Goal: Use online tool/utility: Utilize a website feature to perform a specific function

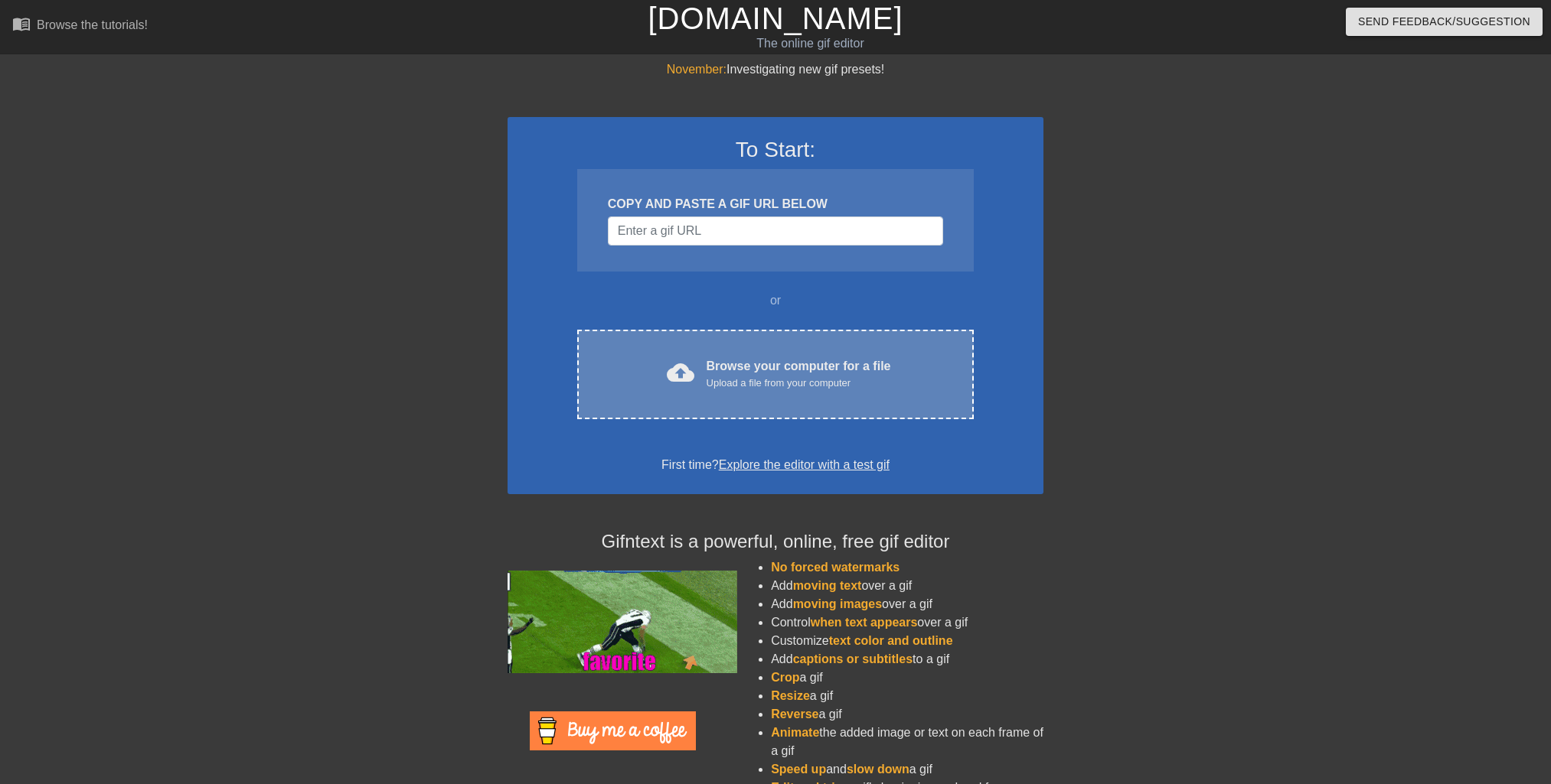
click at [704, 378] on div "cloud_upload Browse your computer for a file Upload a file from your computer" at bounding box center [776, 374] width 332 height 35
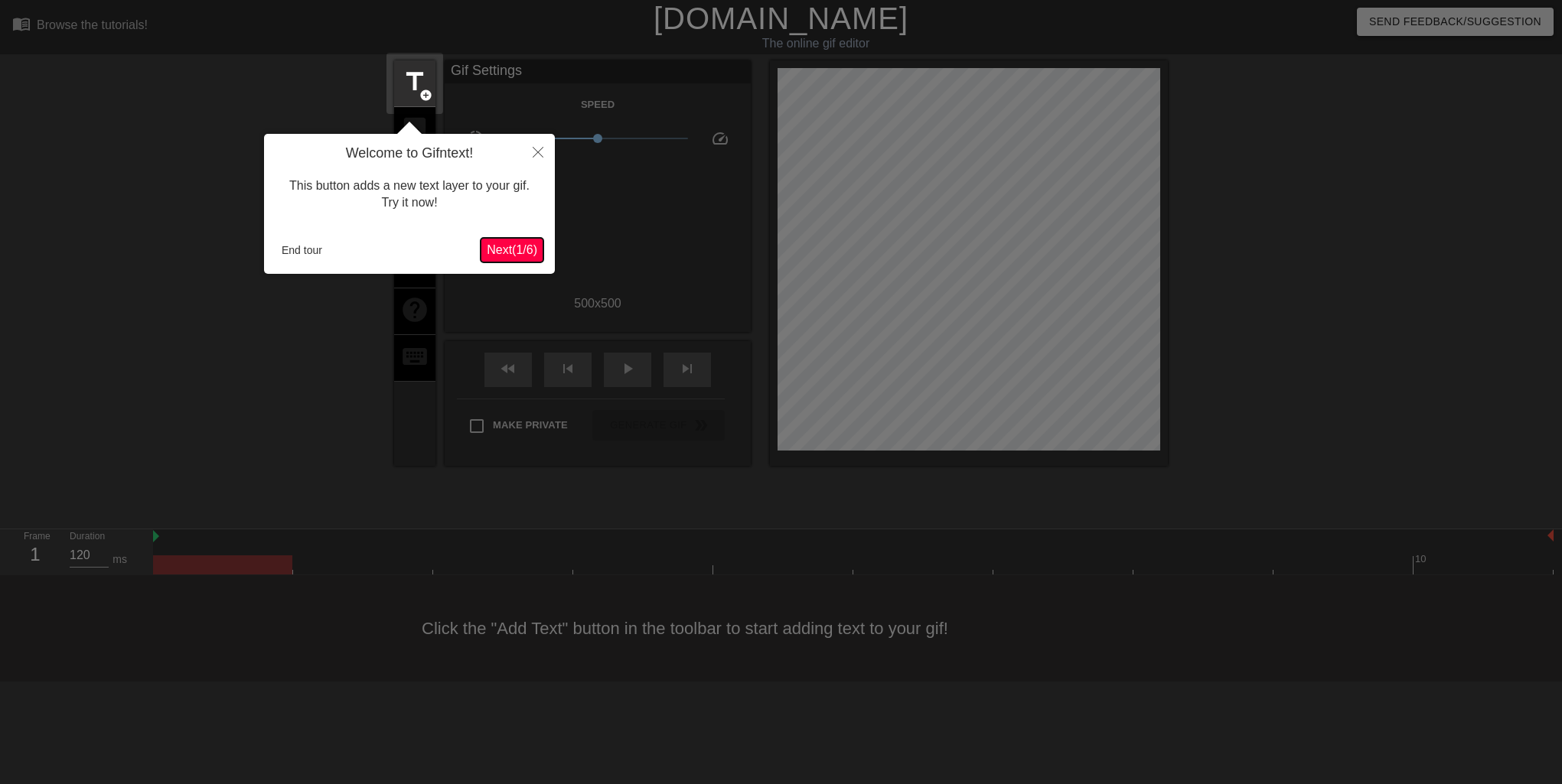
click at [529, 241] on button "Next ( 1 / 6 )" at bounding box center [511, 250] width 62 height 25
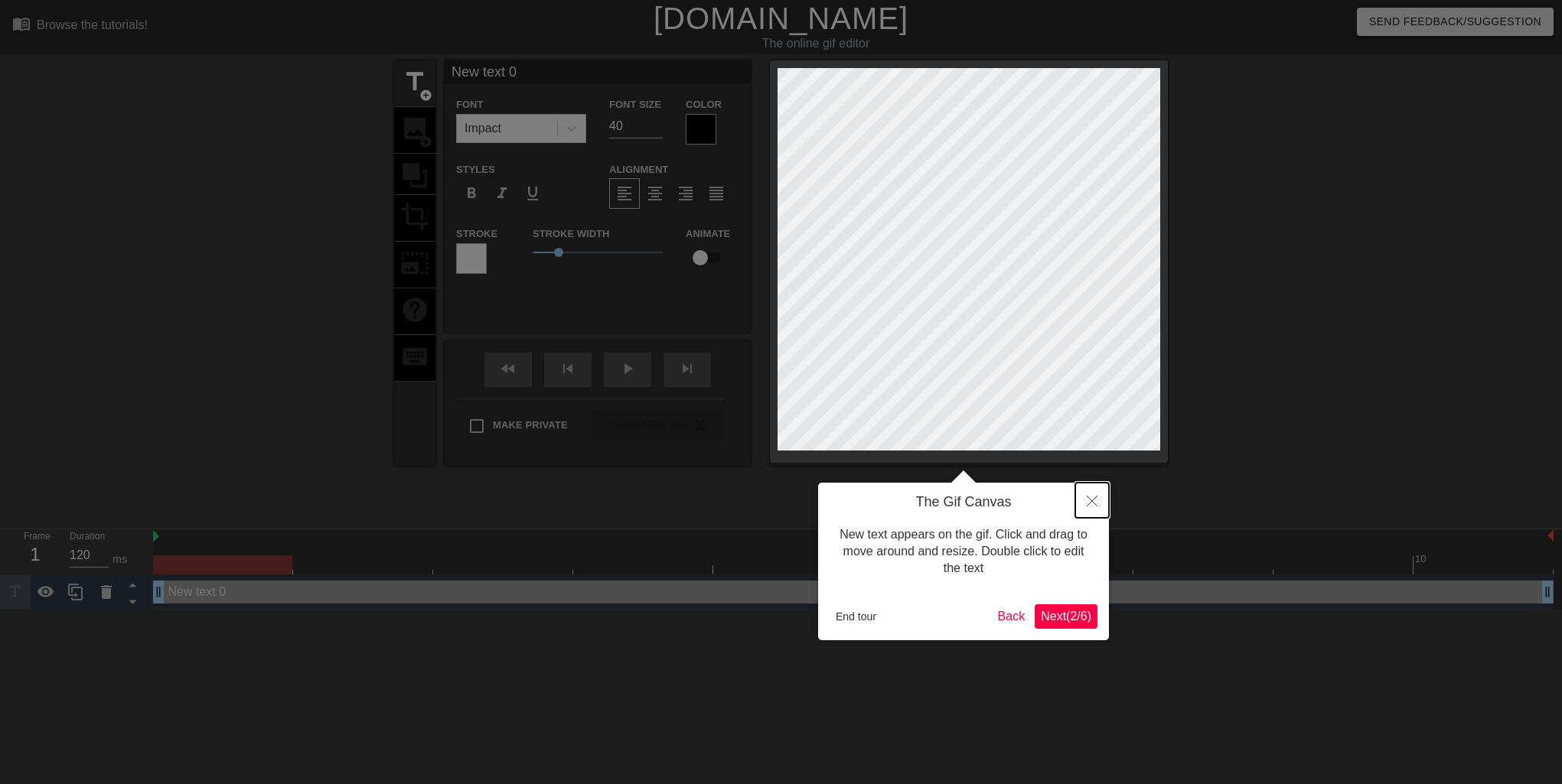
click at [1091, 503] on icon "Close" at bounding box center [1092, 500] width 11 height 11
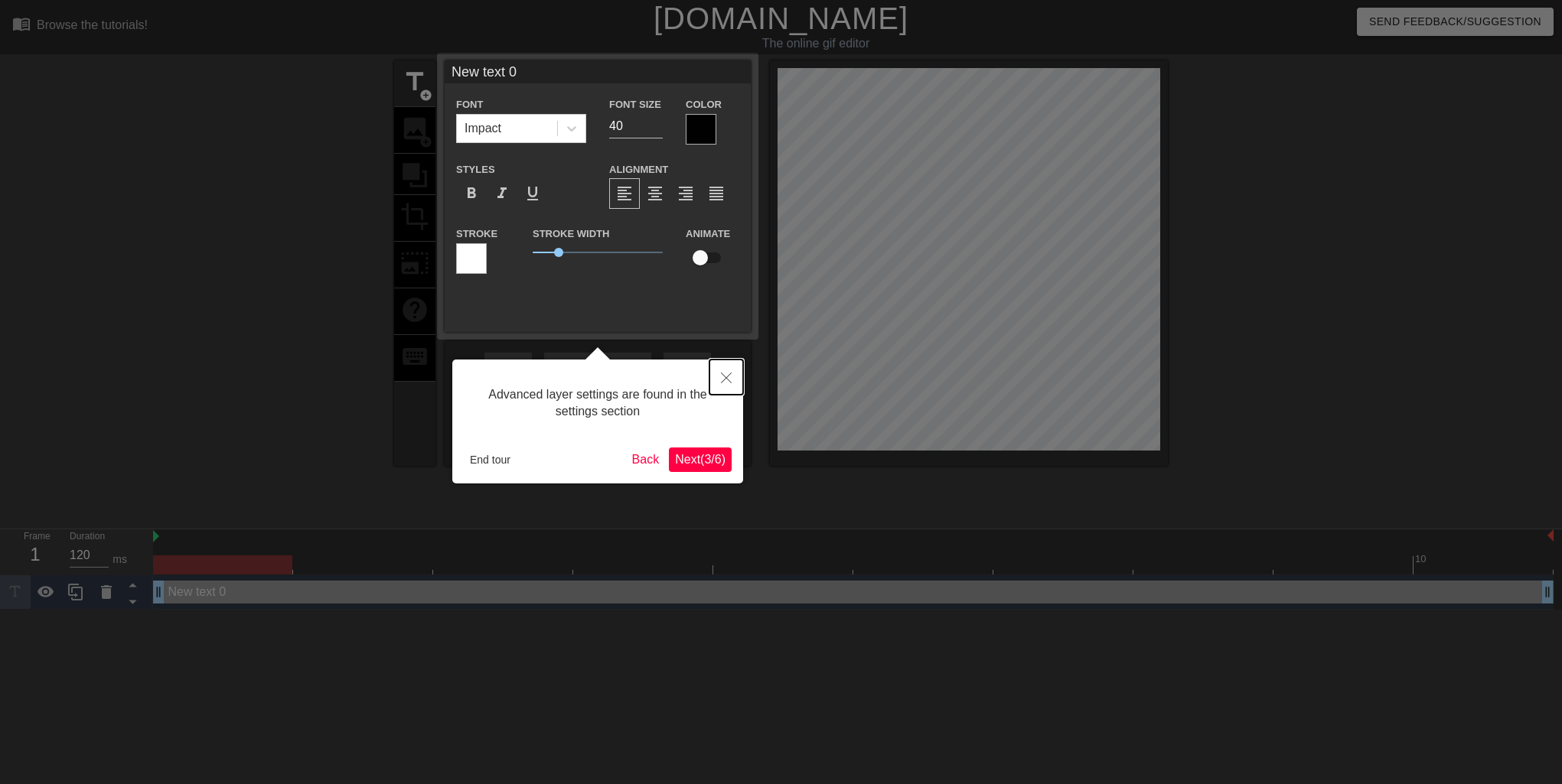
click at [722, 381] on icon "Close" at bounding box center [726, 378] width 11 height 11
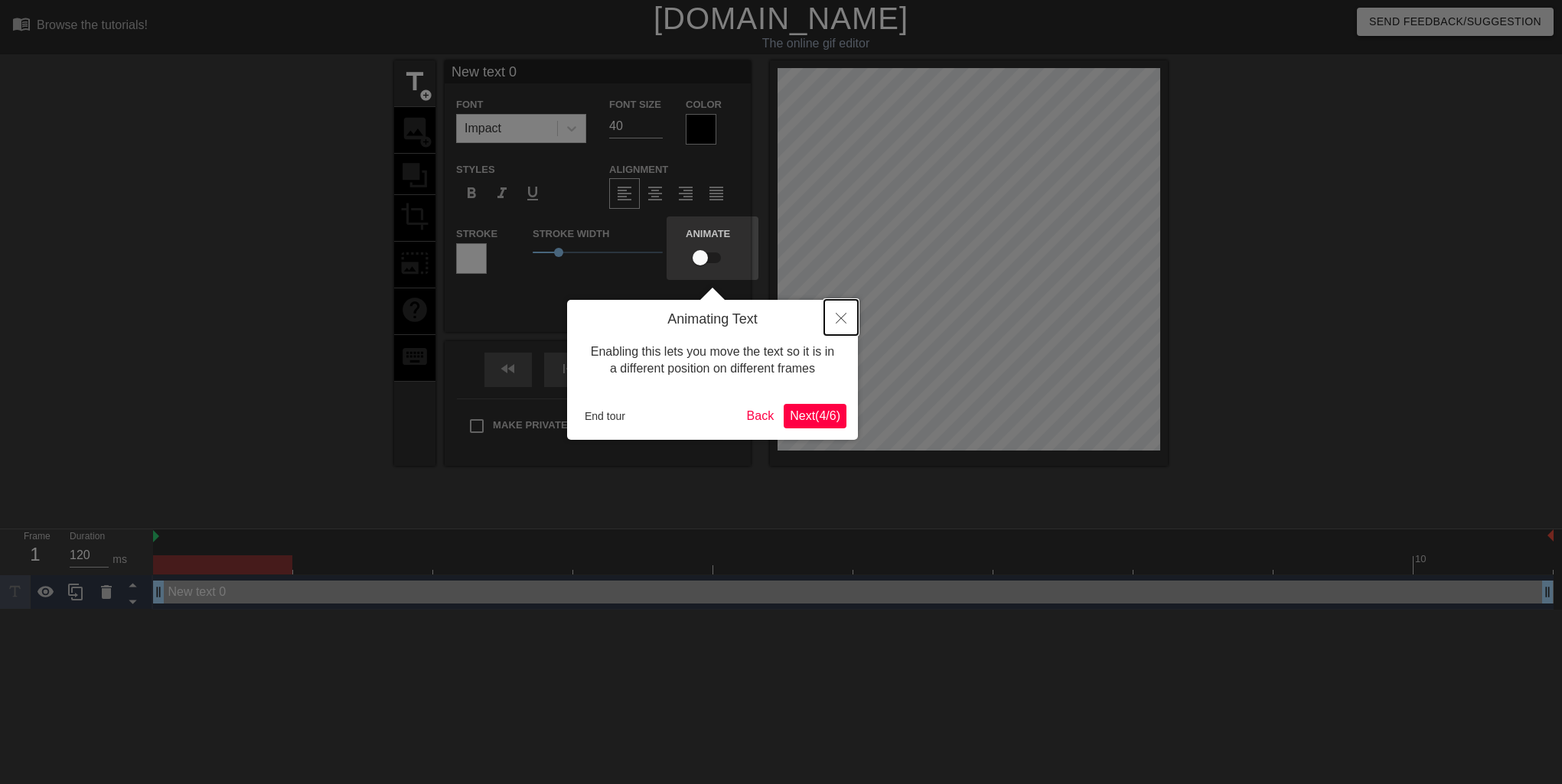
click at [837, 317] on icon "Close" at bounding box center [841, 317] width 11 height 11
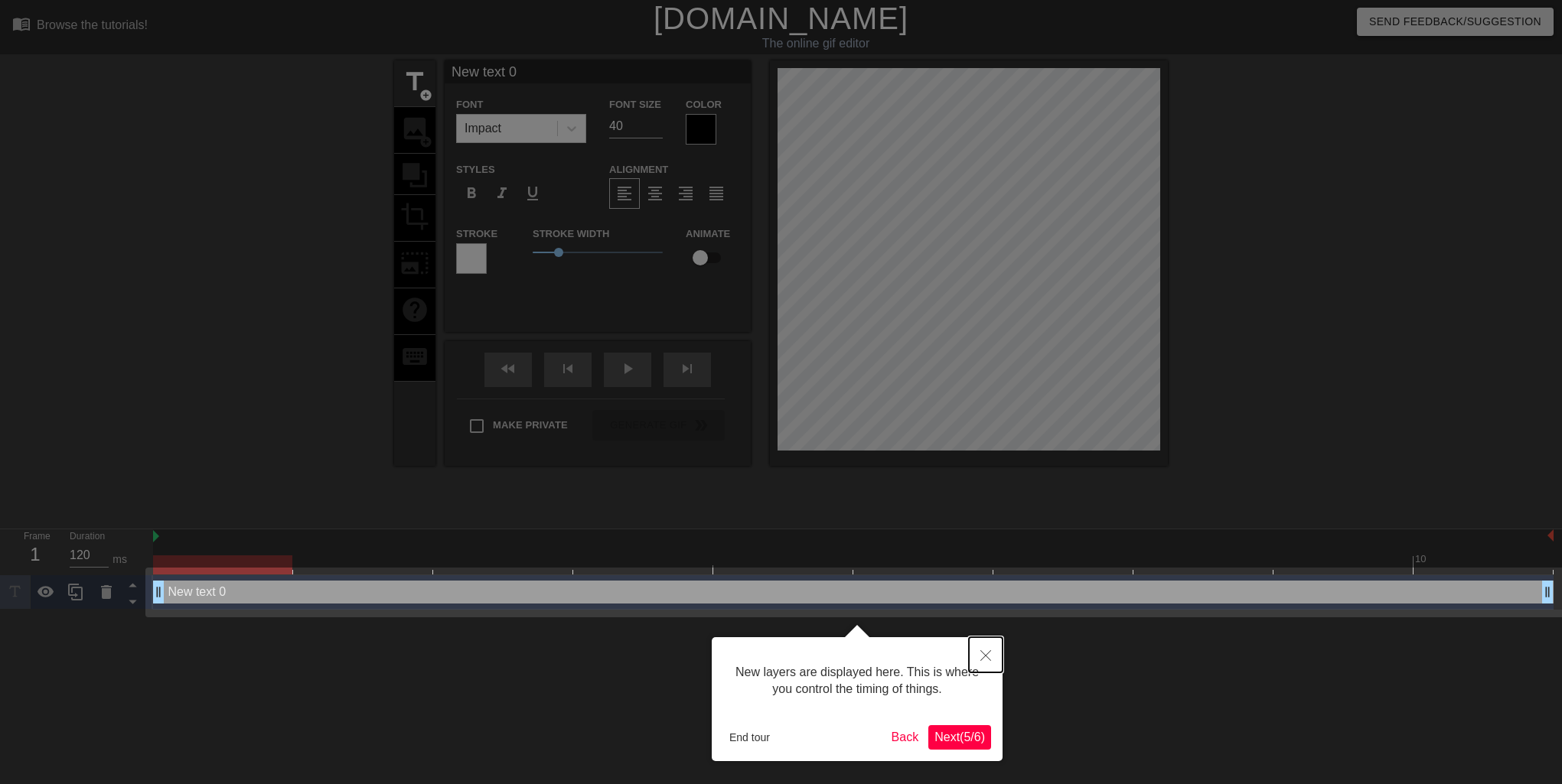
click at [983, 657] on icon "Close" at bounding box center [985, 655] width 11 height 11
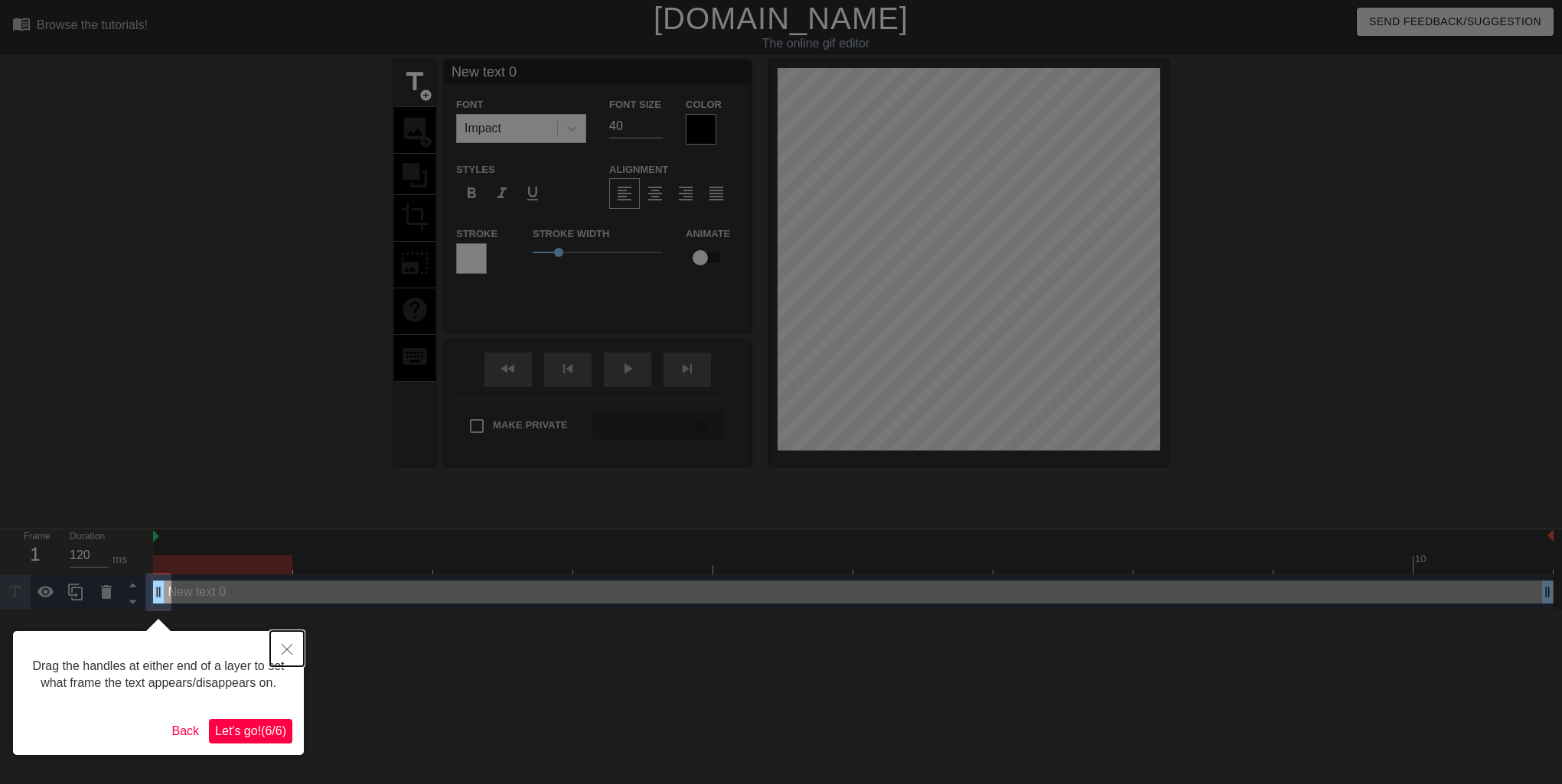
click at [293, 648] on button "Close" at bounding box center [287, 649] width 34 height 36
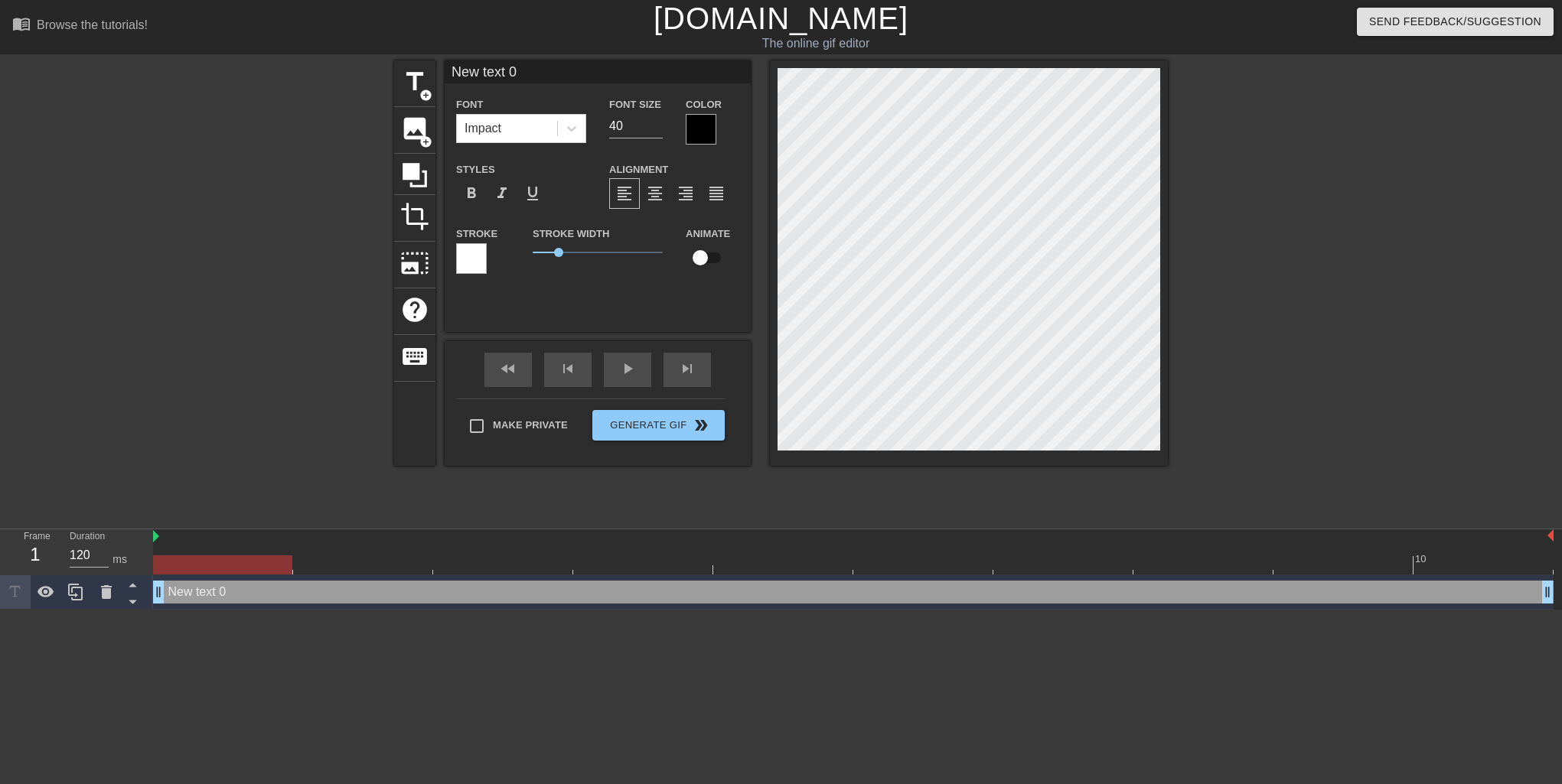
scroll to position [2, 2]
type input "0"
type textarea "0"
click at [417, 131] on span "image" at bounding box center [414, 128] width 29 height 29
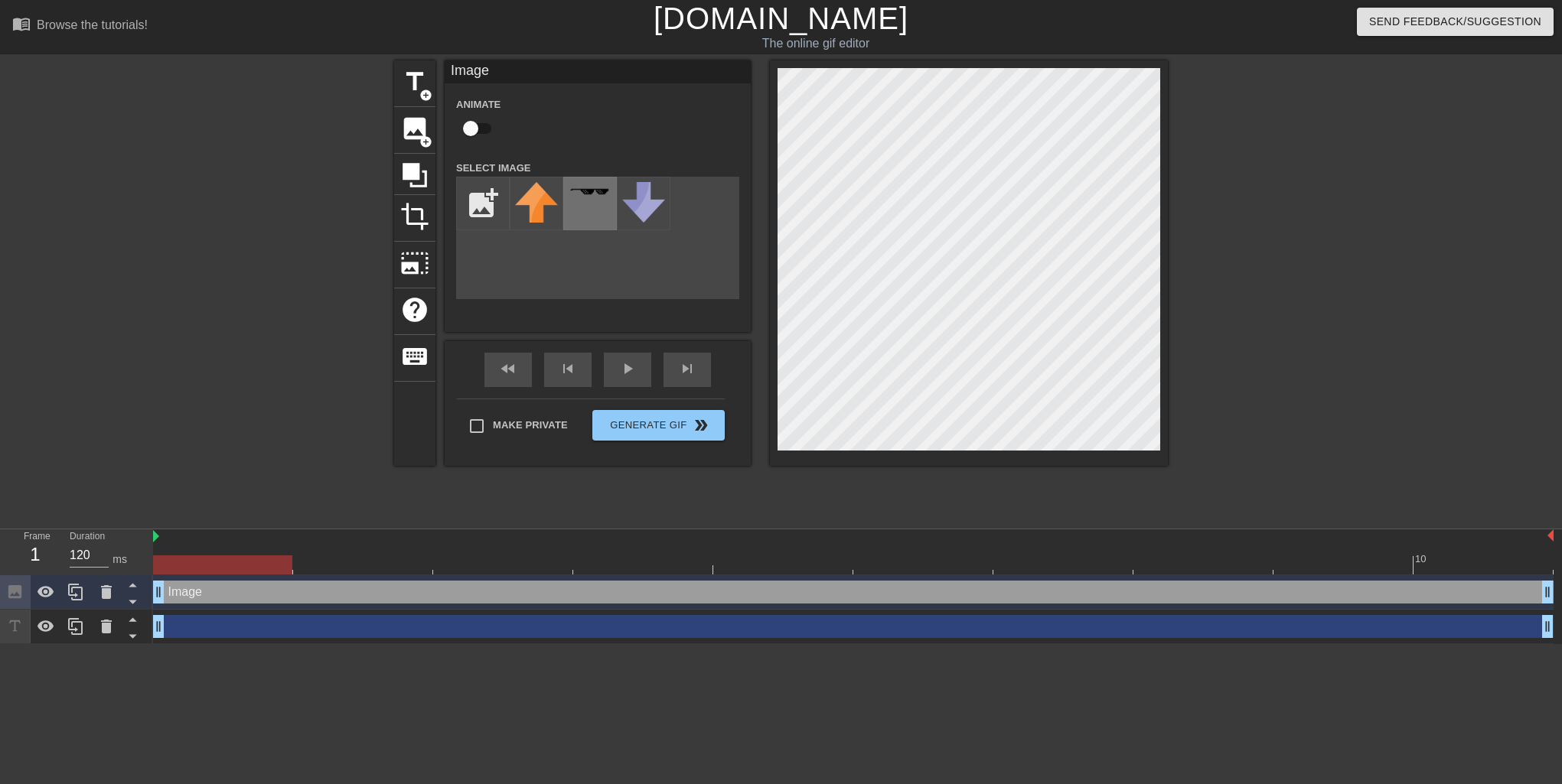
click at [578, 204] on div "title add_circle image add_circle crop photo_size_select_large help keyboard Im…" at bounding box center [781, 263] width 774 height 405
click at [479, 198] on input "file" at bounding box center [483, 204] width 52 height 52
type input "C:\fakepath\Red-Christmas-hat-background-png-image-1-min.png"
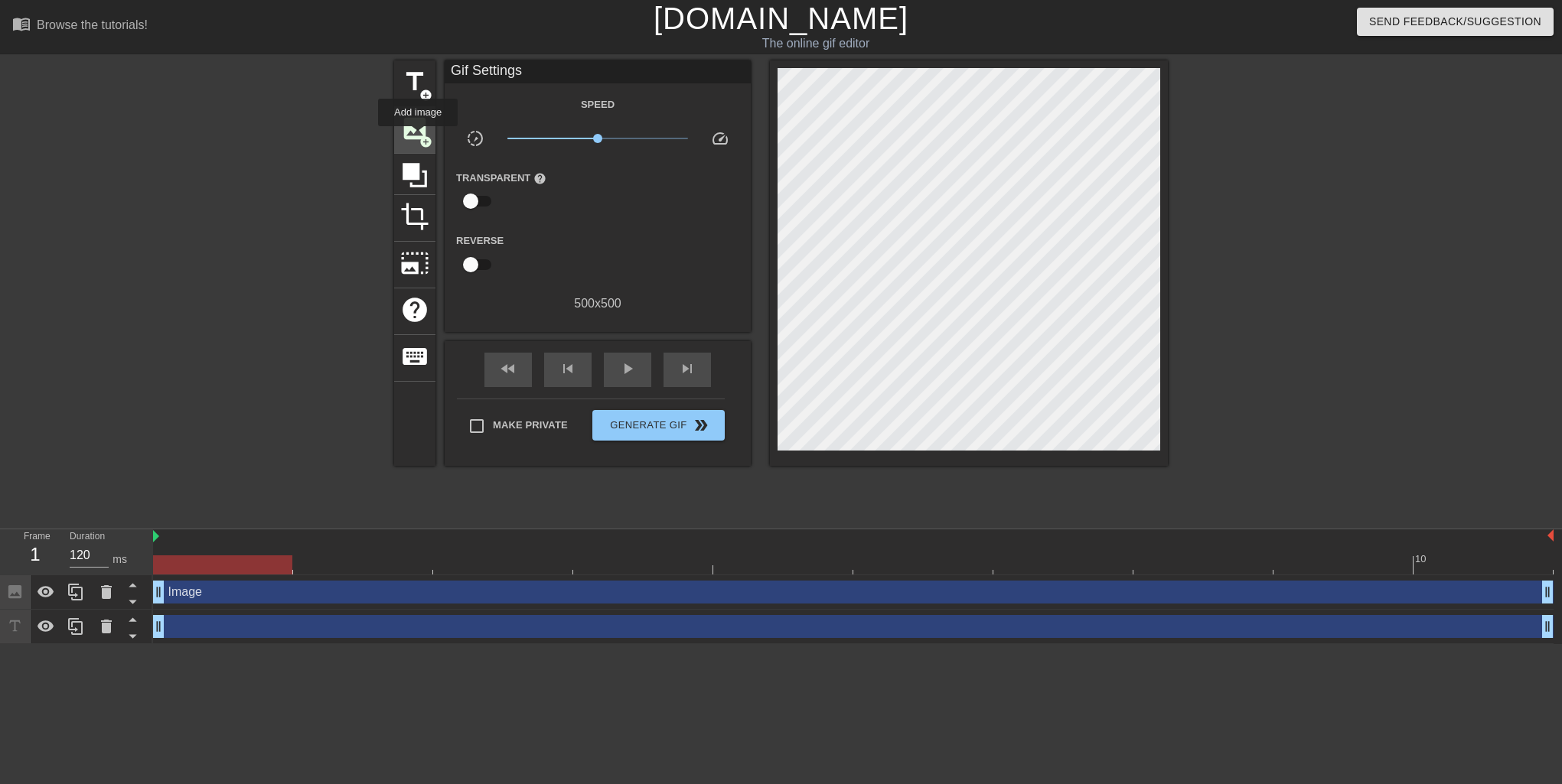
click at [417, 136] on span "image" at bounding box center [414, 128] width 29 height 29
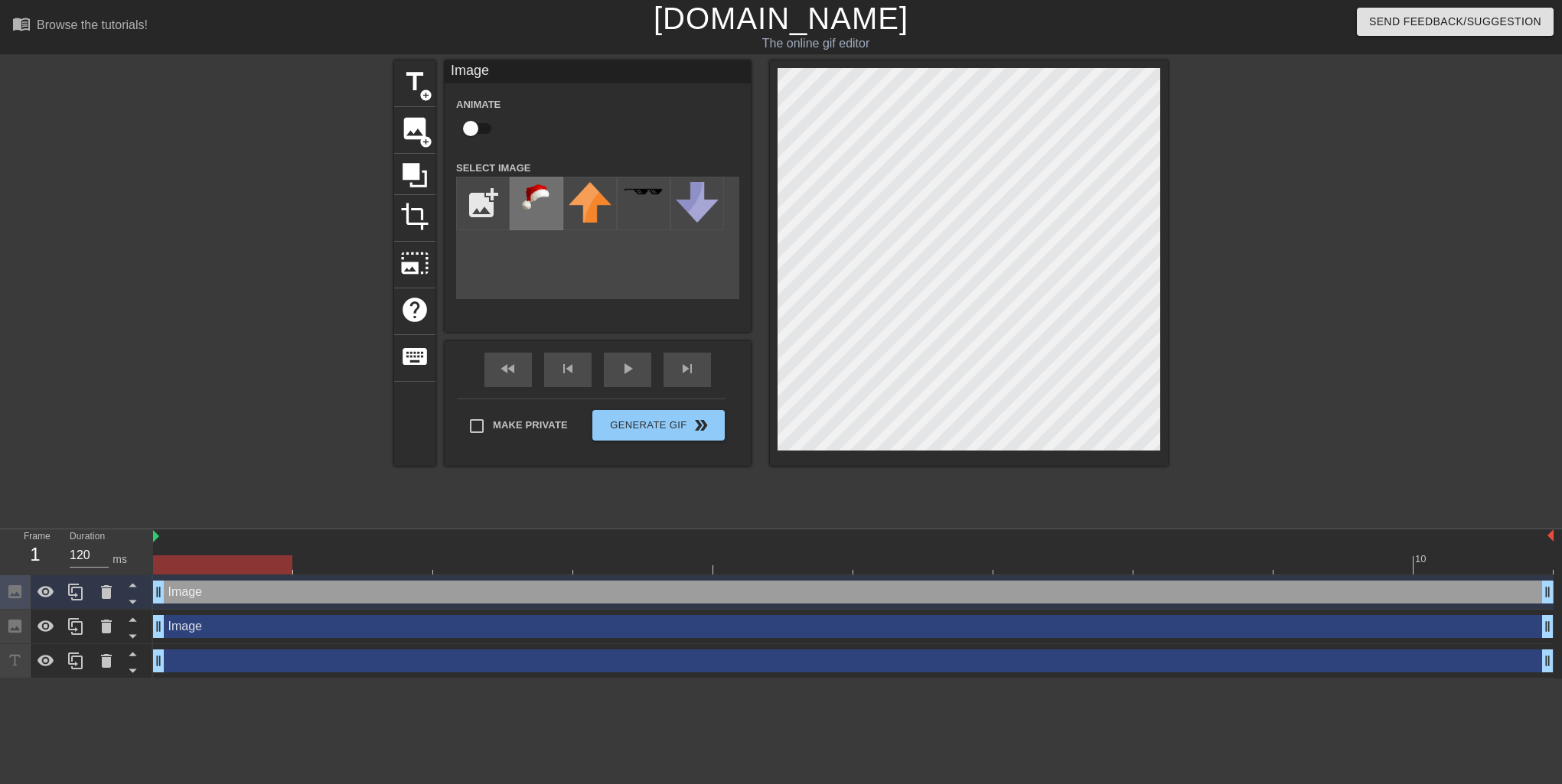
click at [542, 205] on img at bounding box center [536, 197] width 43 height 31
click at [1185, 333] on div "title add_circle image add_circle crop photo_size_select_large help keyboard Im…" at bounding box center [781, 290] width 1562 height 459
click at [763, 218] on div "title add_circle image add_circle crop photo_size_select_large help keyboard Im…" at bounding box center [781, 263] width 774 height 405
click at [1200, 202] on div "title add_circle image add_circle crop photo_size_select_large help keyboard Im…" at bounding box center [781, 290] width 1562 height 459
click at [1253, 287] on div at bounding box center [1301, 290] width 230 height 459
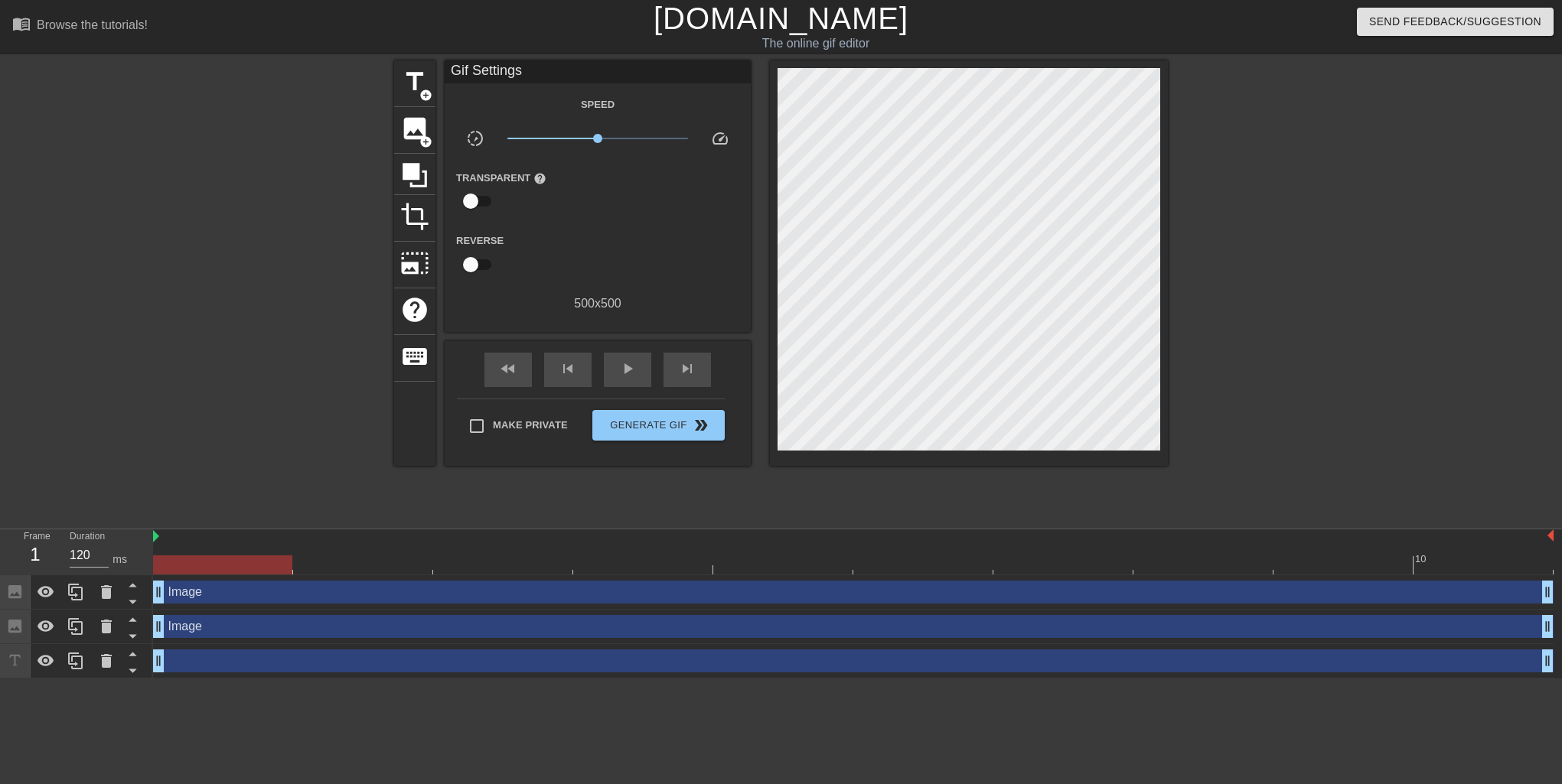
click at [1295, 196] on div at bounding box center [1301, 290] width 230 height 459
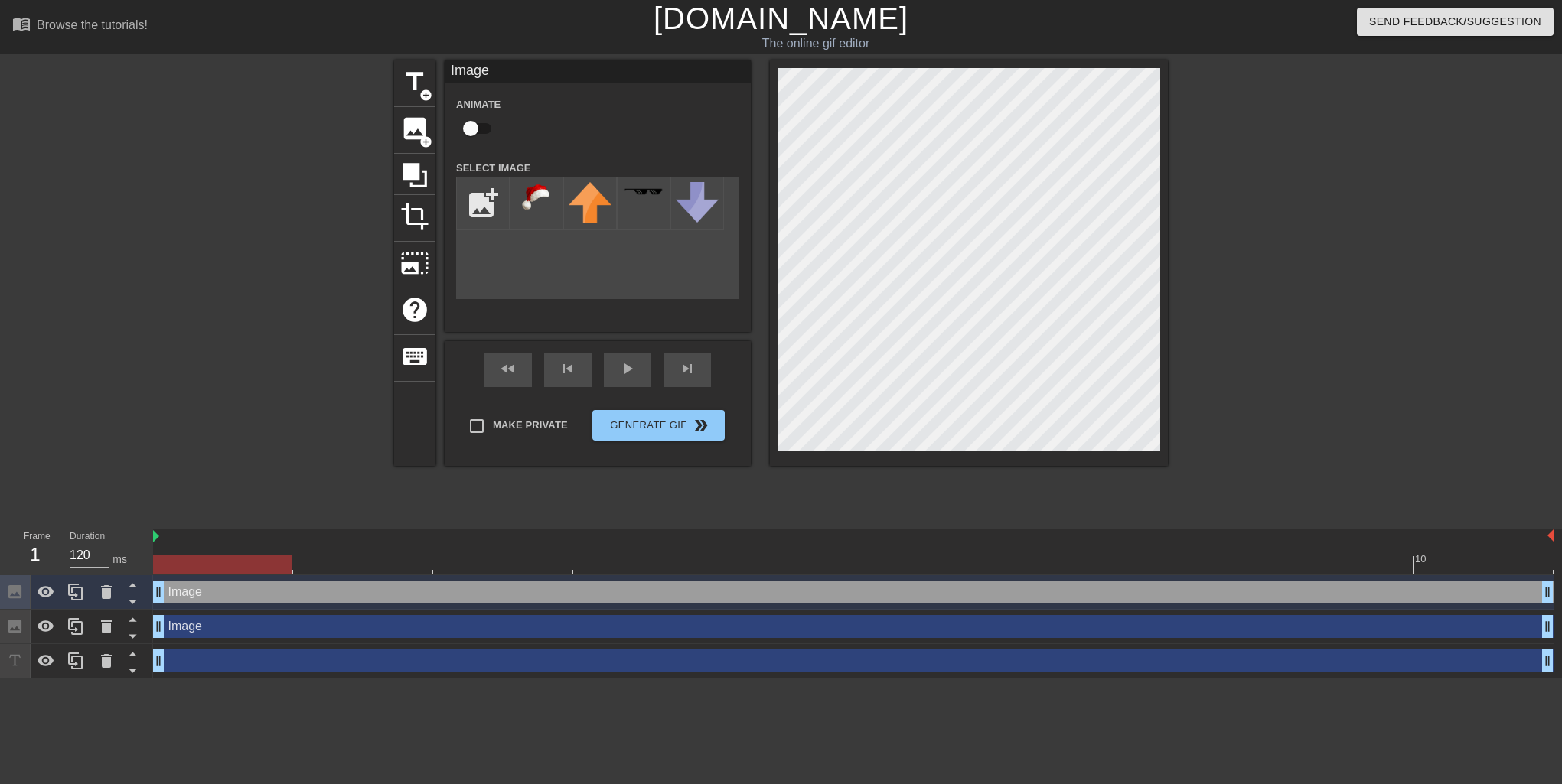
click at [1281, 178] on div at bounding box center [1301, 290] width 230 height 459
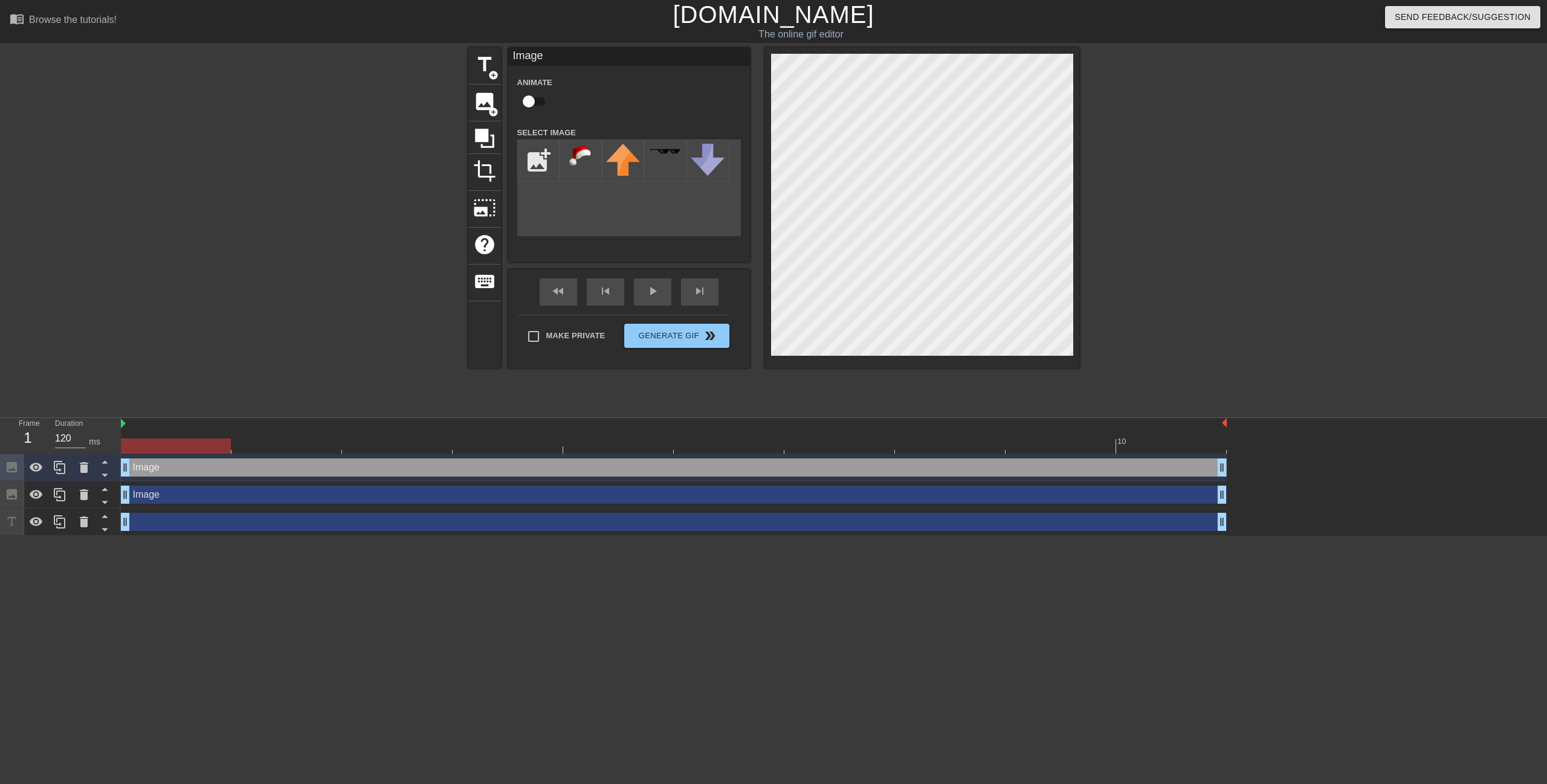
click at [1188, 196] on div at bounding box center [1184, 229] width 181 height 362
click at [1177, 200] on div at bounding box center [1184, 229] width 181 height 362
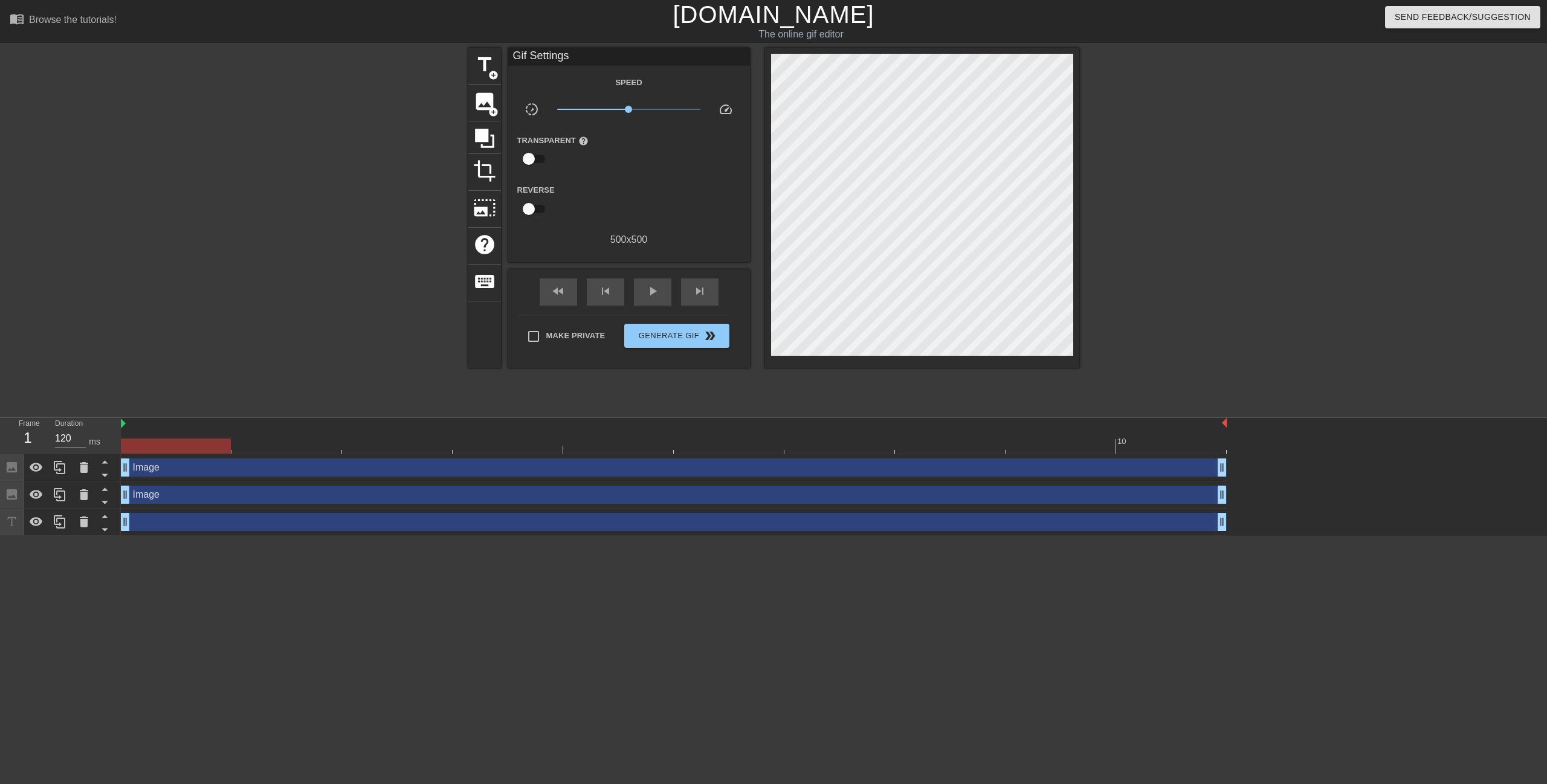
click at [1174, 170] on div at bounding box center [1184, 229] width 181 height 362
click at [1189, 186] on div at bounding box center [1184, 229] width 181 height 362
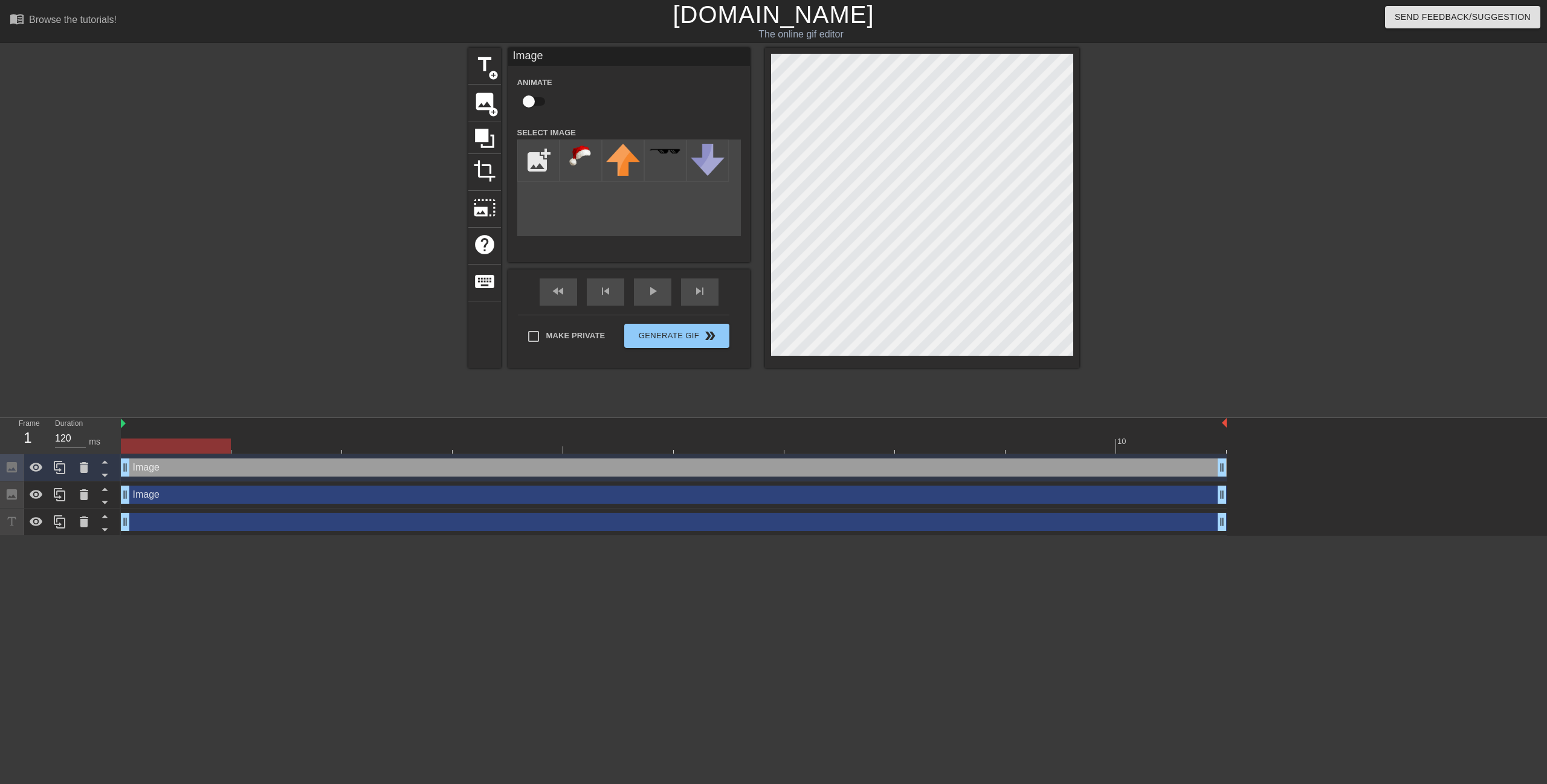
click at [1121, 168] on div at bounding box center [1184, 229] width 181 height 362
click at [1146, 187] on div at bounding box center [1184, 229] width 181 height 362
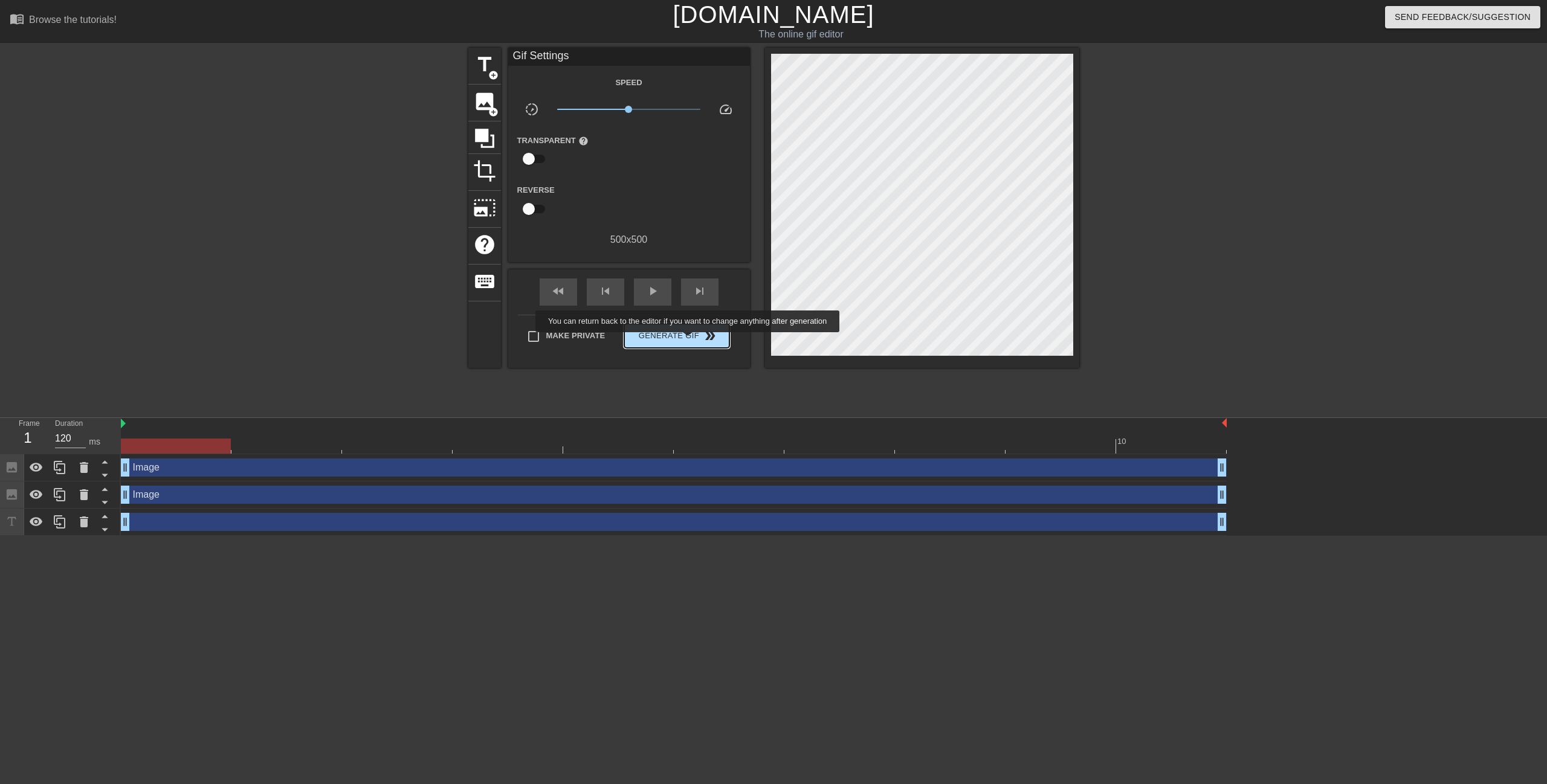
click at [689, 340] on span "Generate Gif double_arrow" at bounding box center [675, 336] width 94 height 15
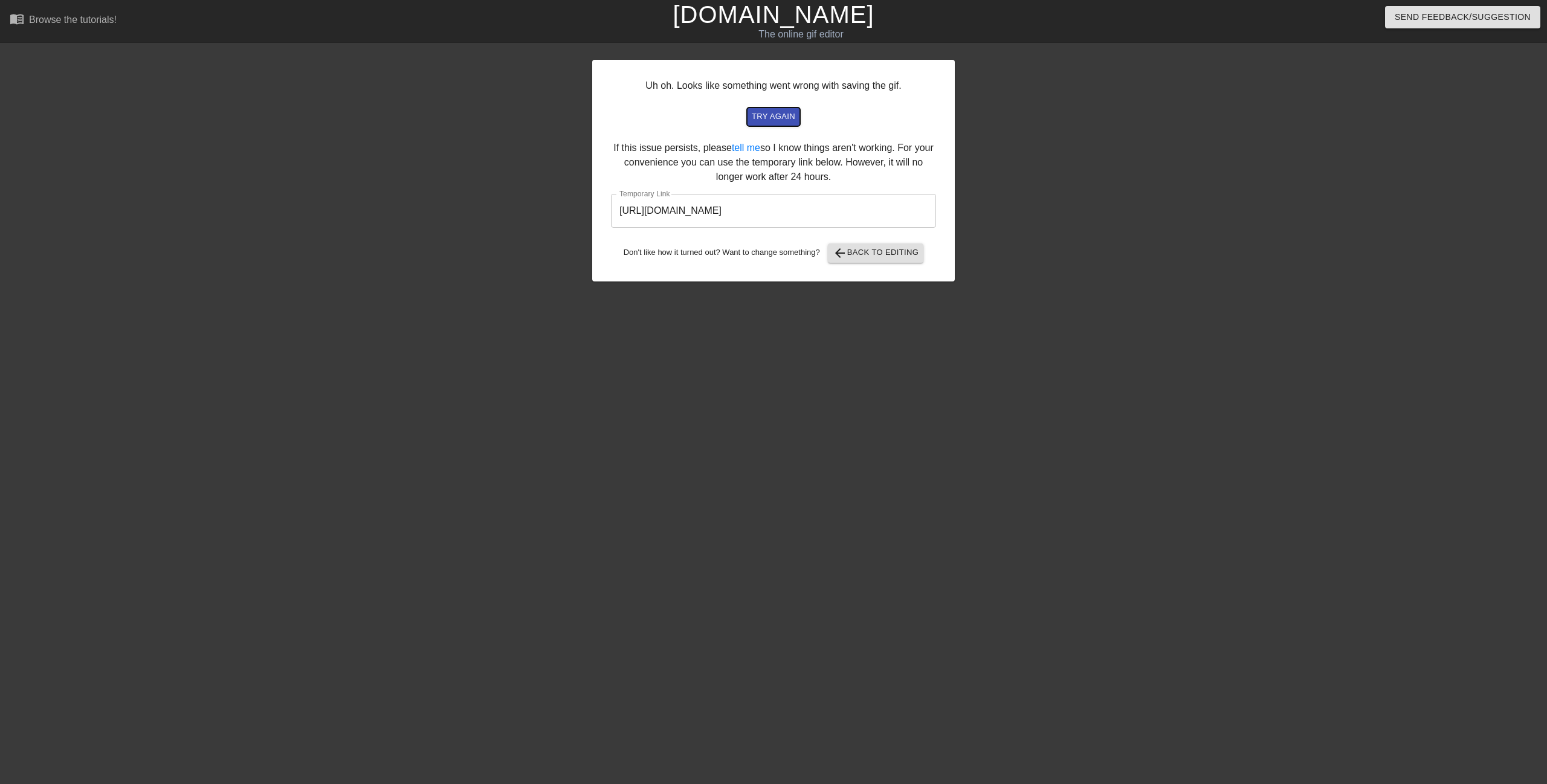
click at [787, 118] on span "try again" at bounding box center [774, 117] width 44 height 14
drag, startPoint x: 787, startPoint y: 118, endPoint x: 1149, endPoint y: 242, distance: 382.6
click at [1149, 242] on div at bounding box center [1060, 229] width 181 height 362
click at [888, 244] on button "arrow_back Back to Editing" at bounding box center [875, 253] width 96 height 20
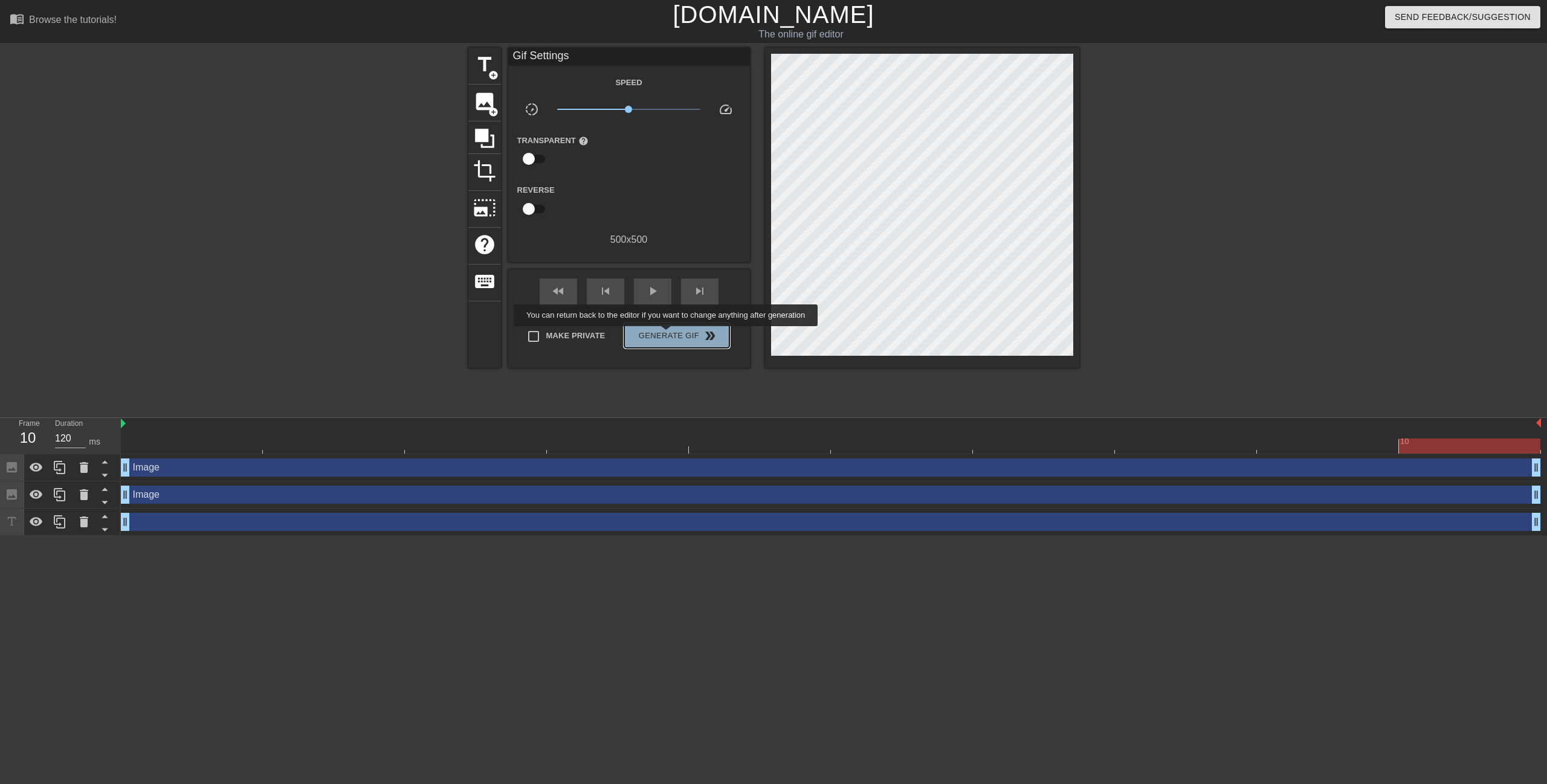
click at [667, 335] on span "Generate Gif double_arrow" at bounding box center [675, 336] width 94 height 15
